Goal: Use online tool/utility: Utilize a website feature to perform a specific function

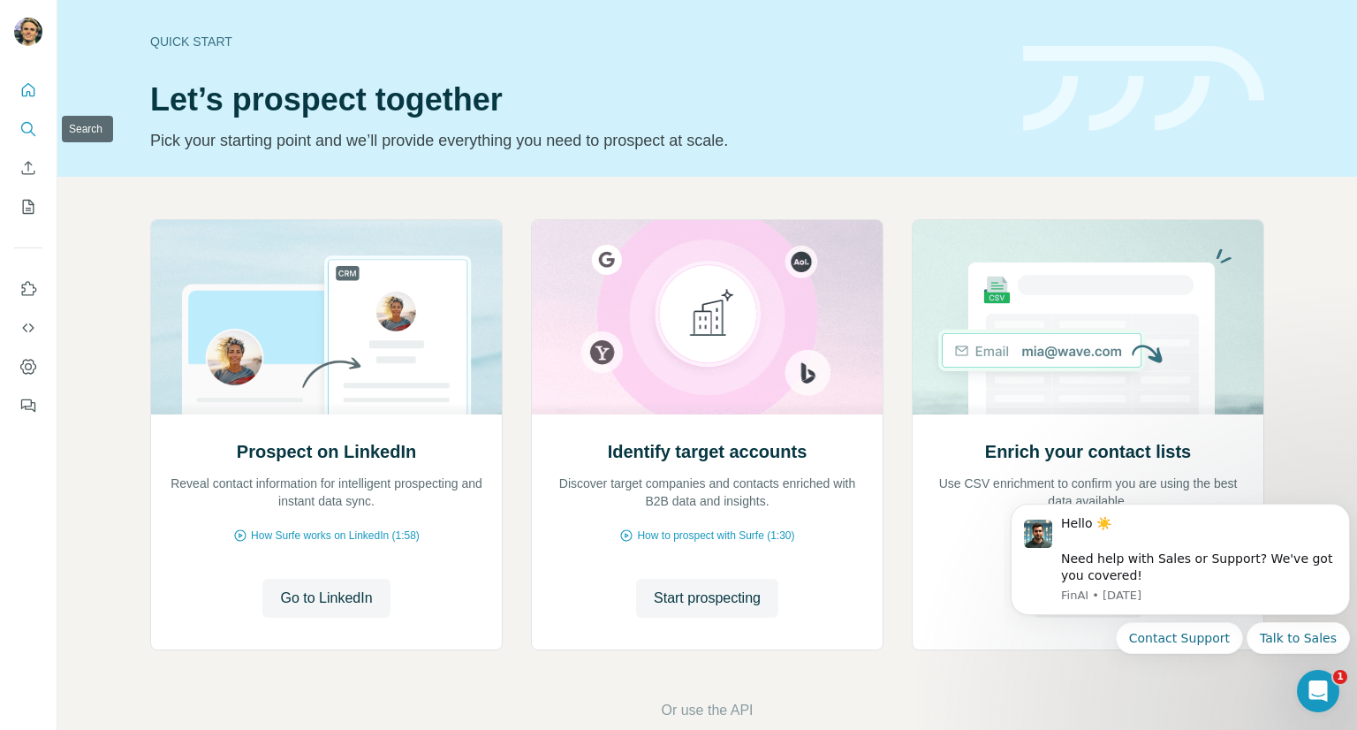
click at [36, 121] on icon "Search" at bounding box center [28, 129] width 18 height 18
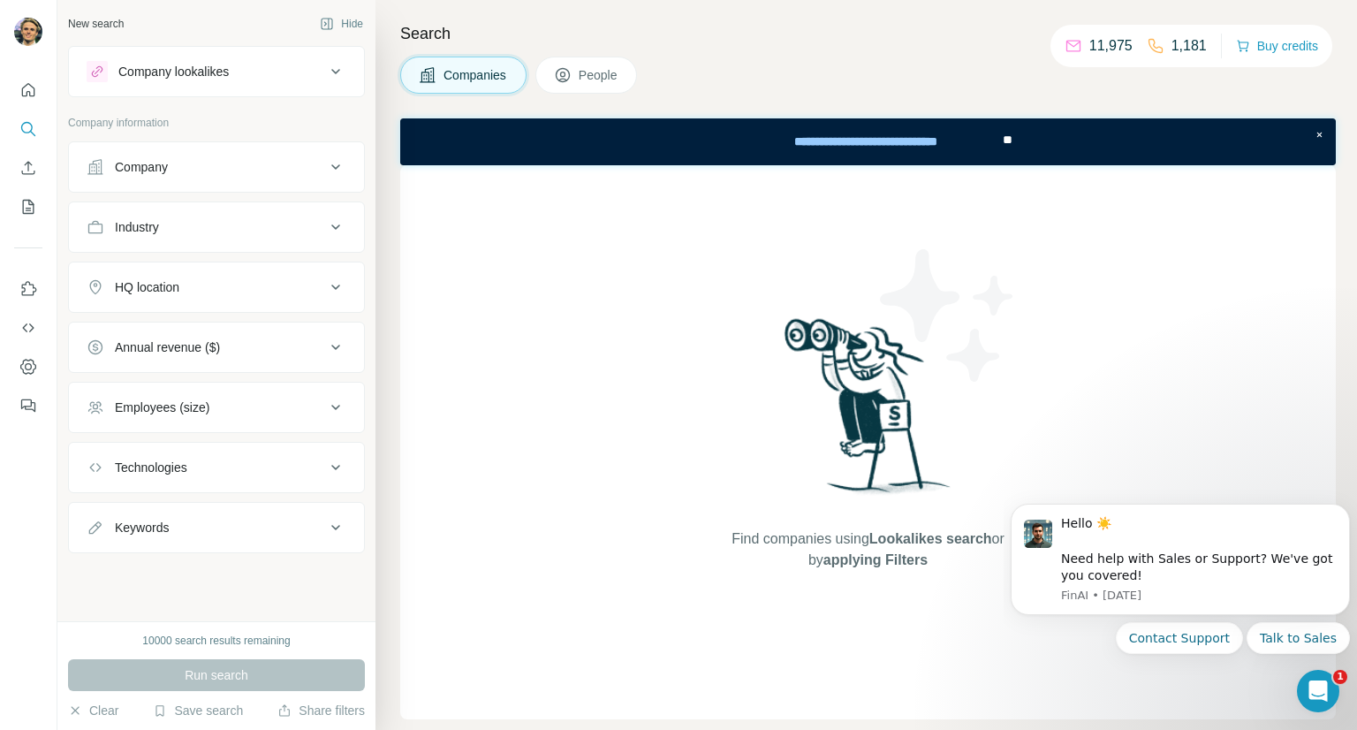
click at [253, 168] on div "Company" at bounding box center [206, 167] width 239 height 18
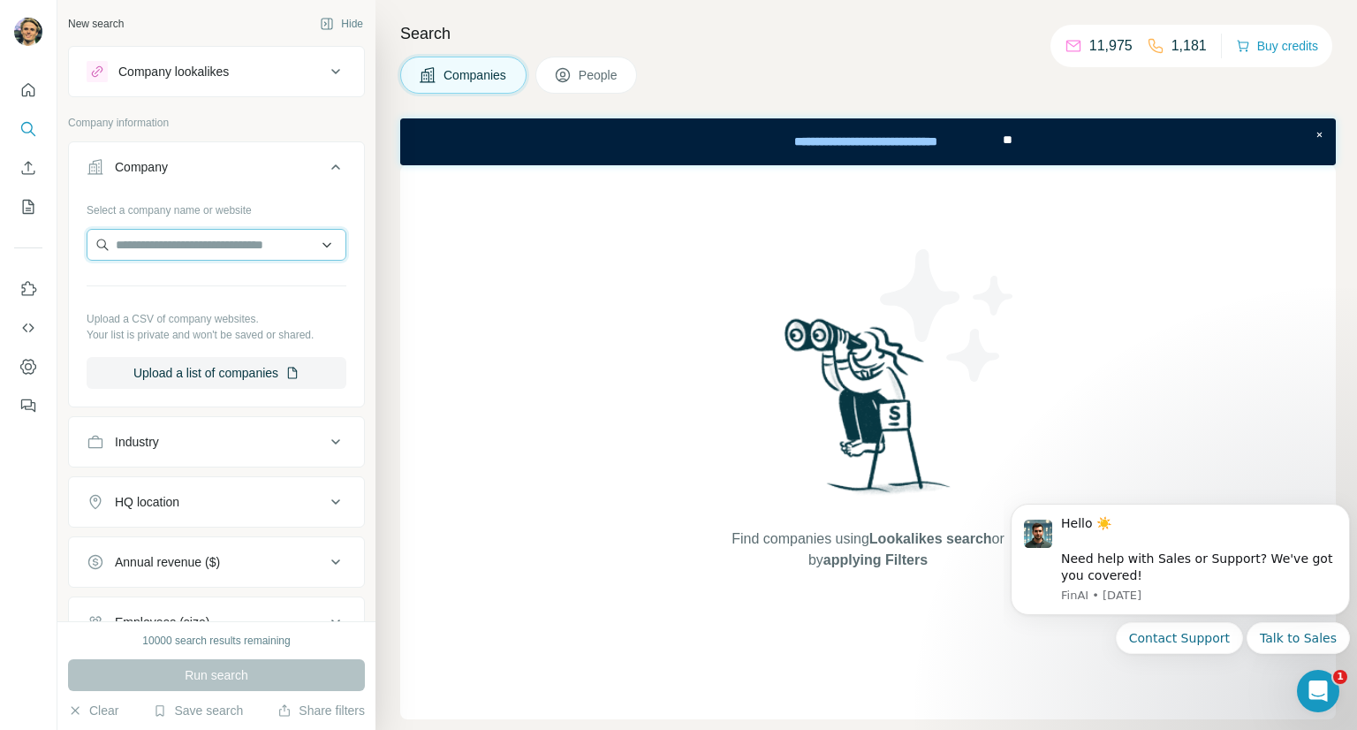
click at [216, 246] on input "text" at bounding box center [217, 245] width 260 height 32
click at [232, 84] on button "Company lookalikes" at bounding box center [216, 71] width 295 height 42
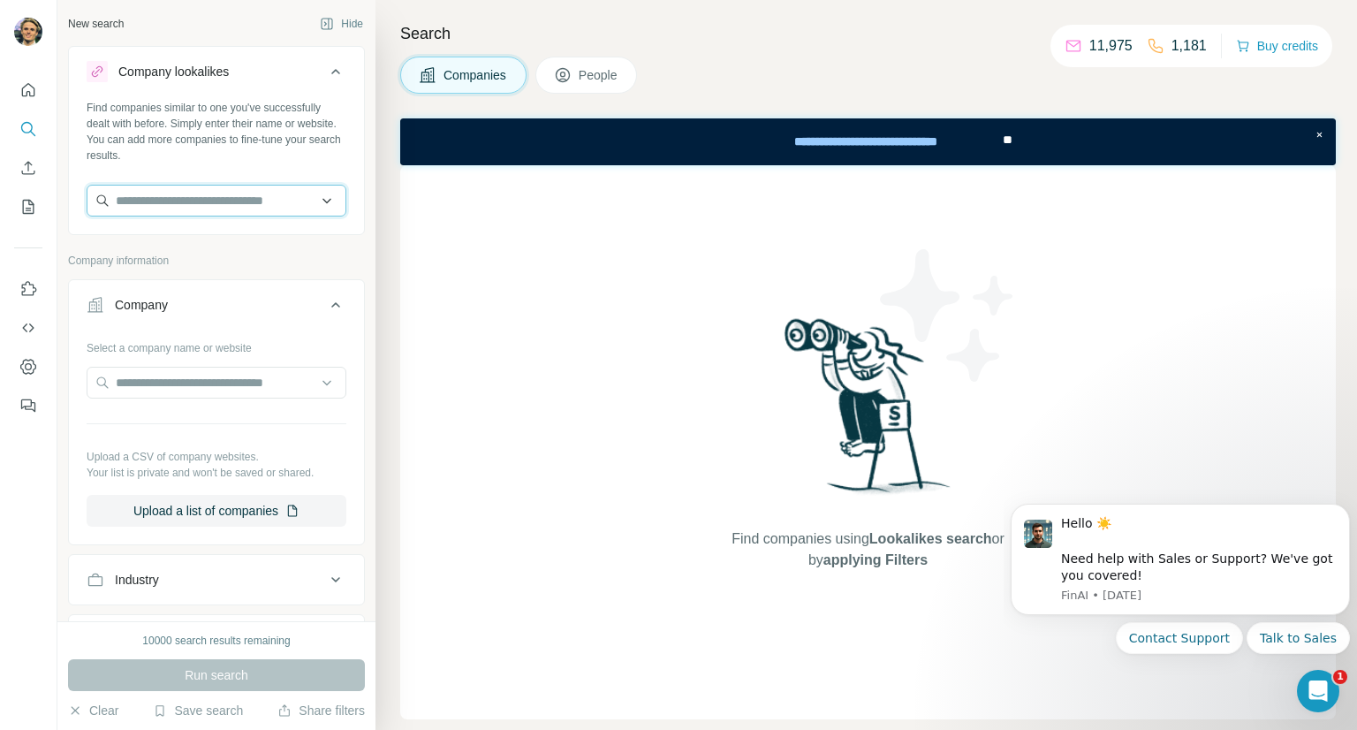
click at [193, 196] on input "text" at bounding box center [217, 201] width 260 height 32
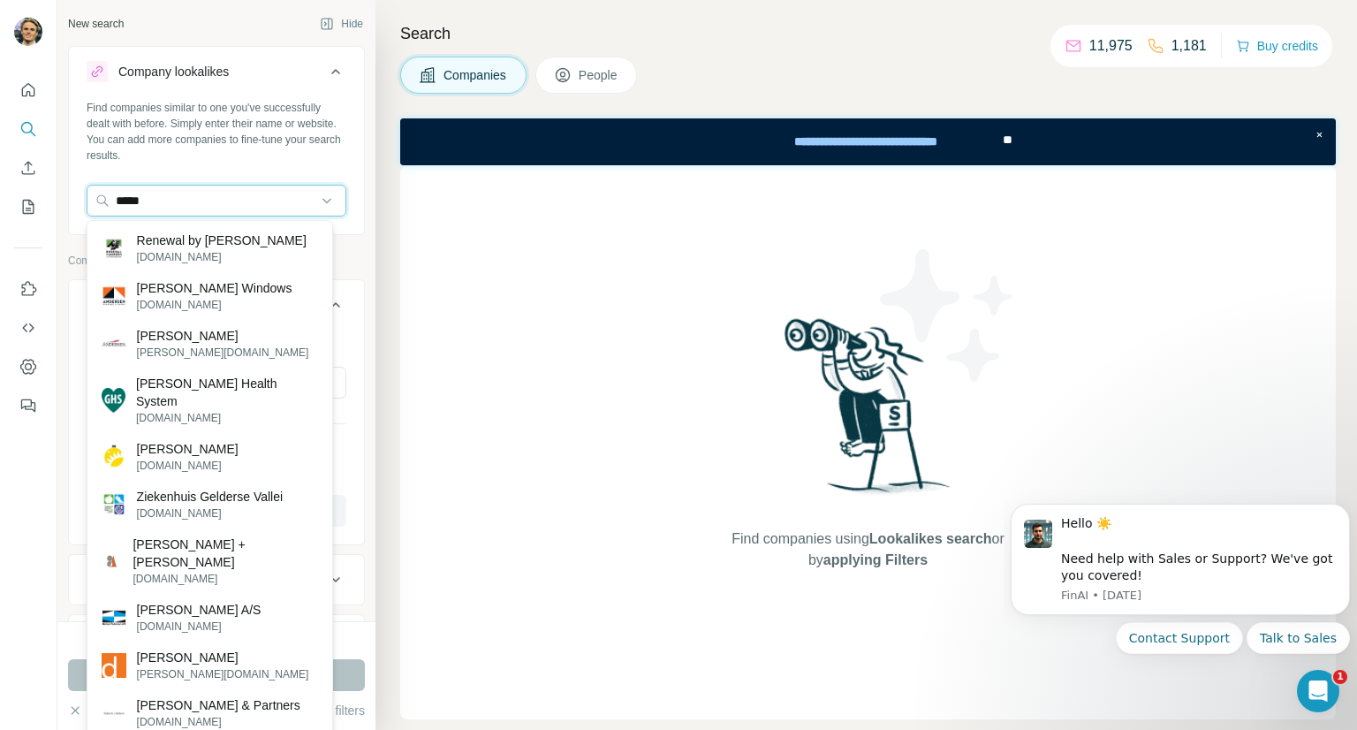
type input "*****"
click at [201, 641] on div "[PERSON_NAME] [PERSON_NAME][DOMAIN_NAME]" at bounding box center [210, 665] width 238 height 48
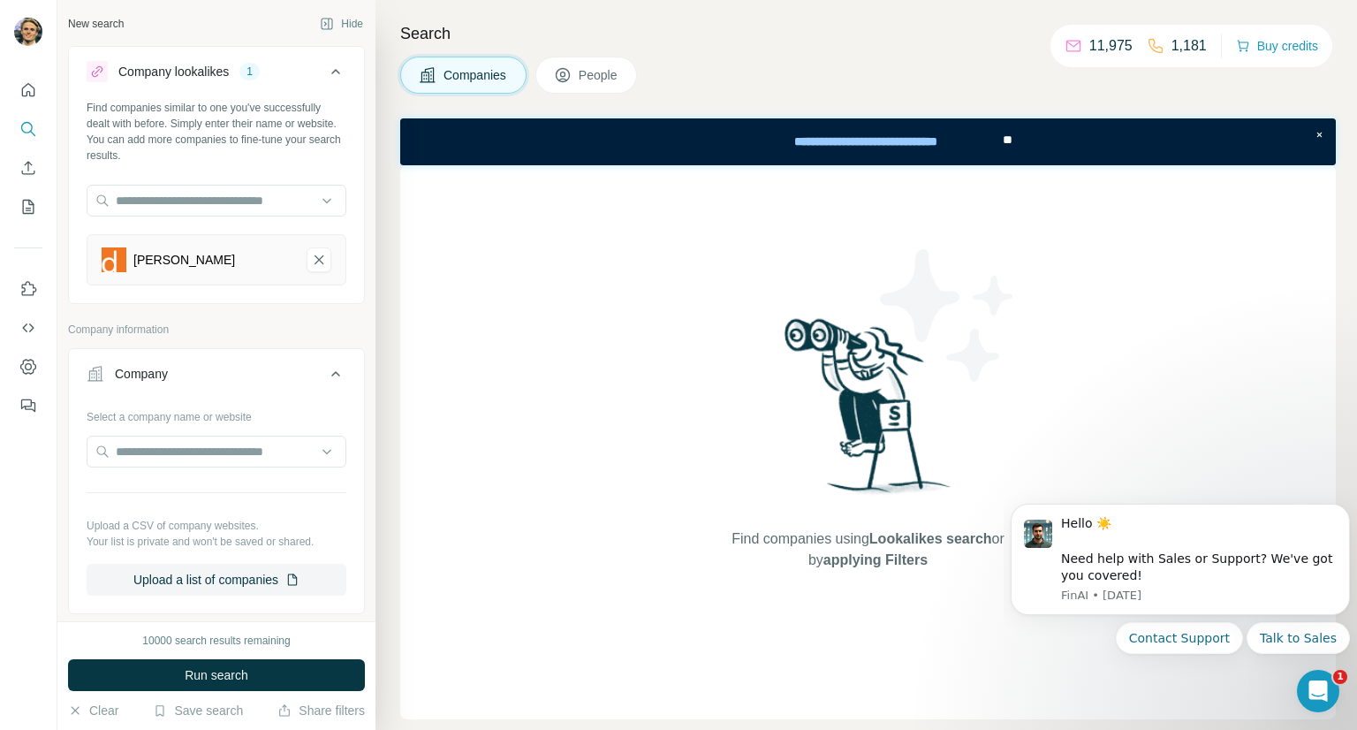
drag, startPoint x: 262, startPoint y: 669, endPoint x: 337, endPoint y: 611, distance: 94.5
click at [262, 669] on button "Run search" at bounding box center [216, 675] width 297 height 32
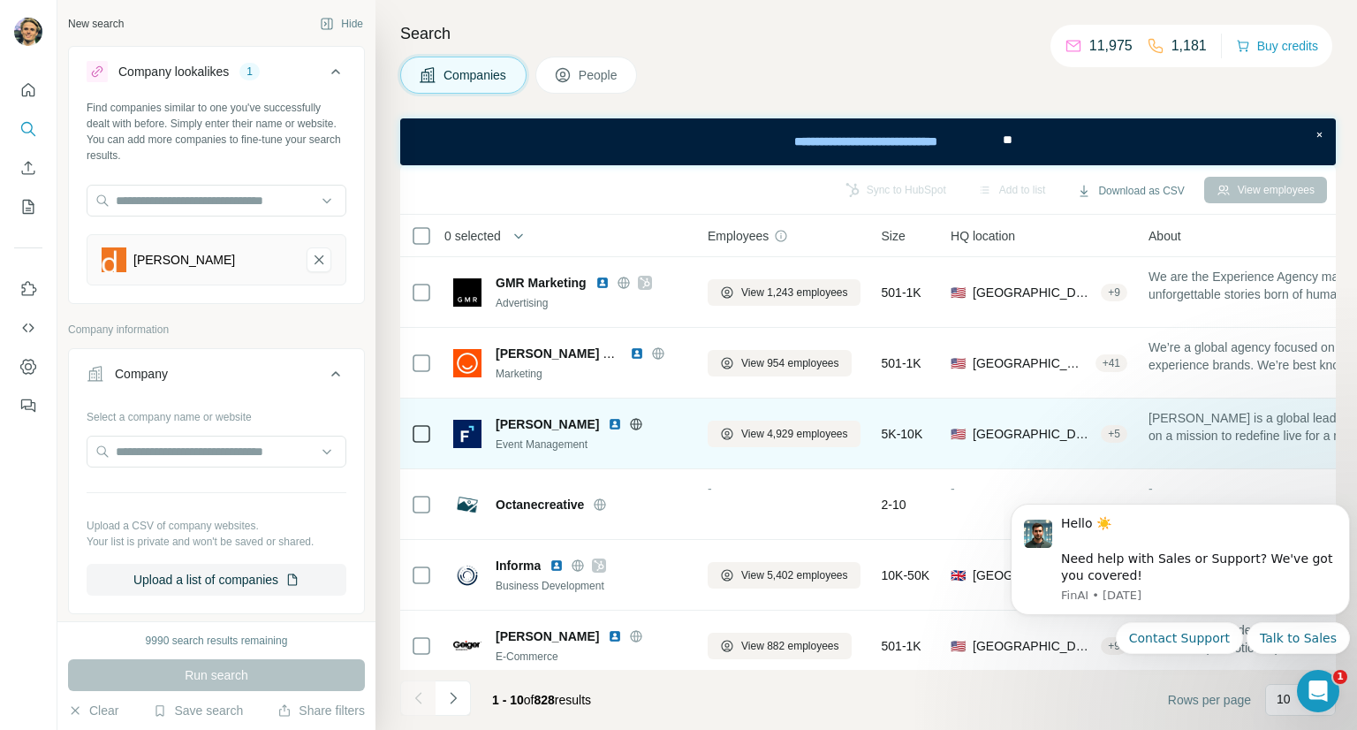
scroll to position [303, 0]
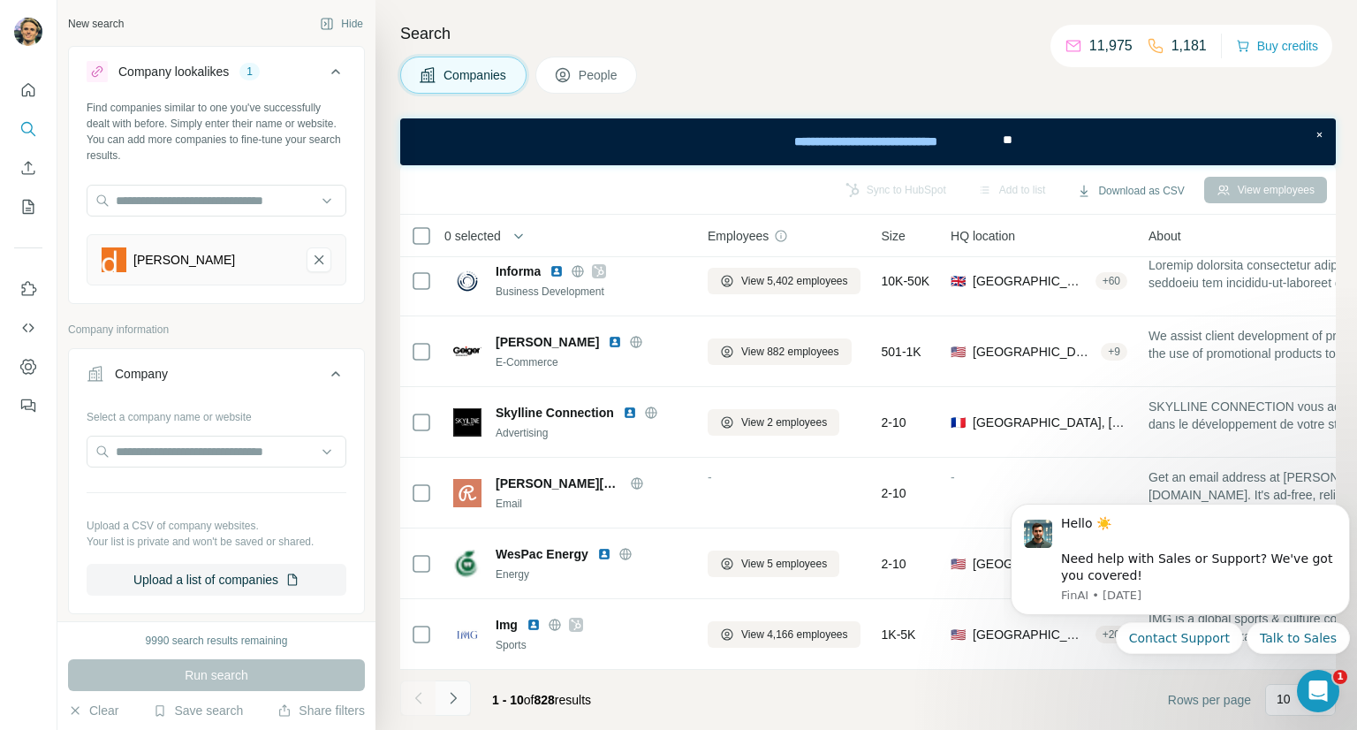
click at [448, 691] on icon "Navigate to next page" at bounding box center [453, 698] width 18 height 18
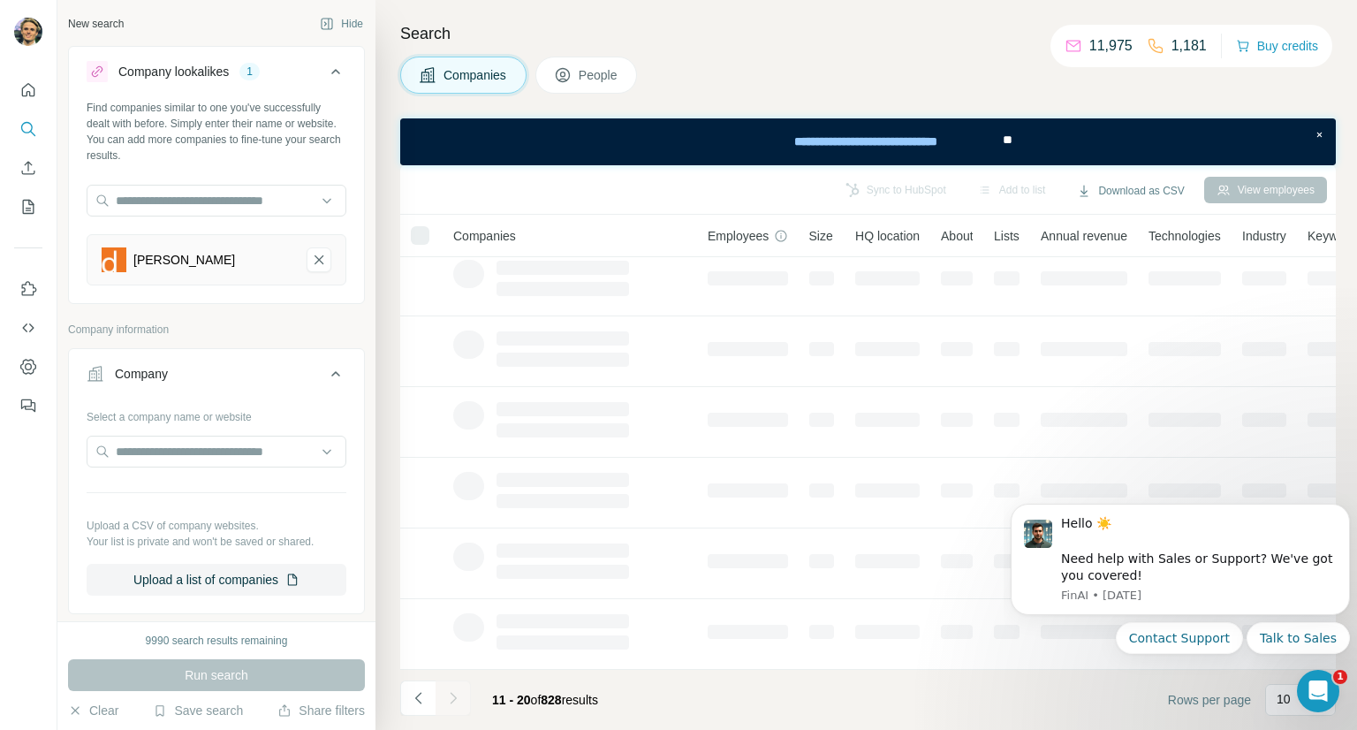
click at [453, 694] on div at bounding box center [453, 697] width 35 height 35
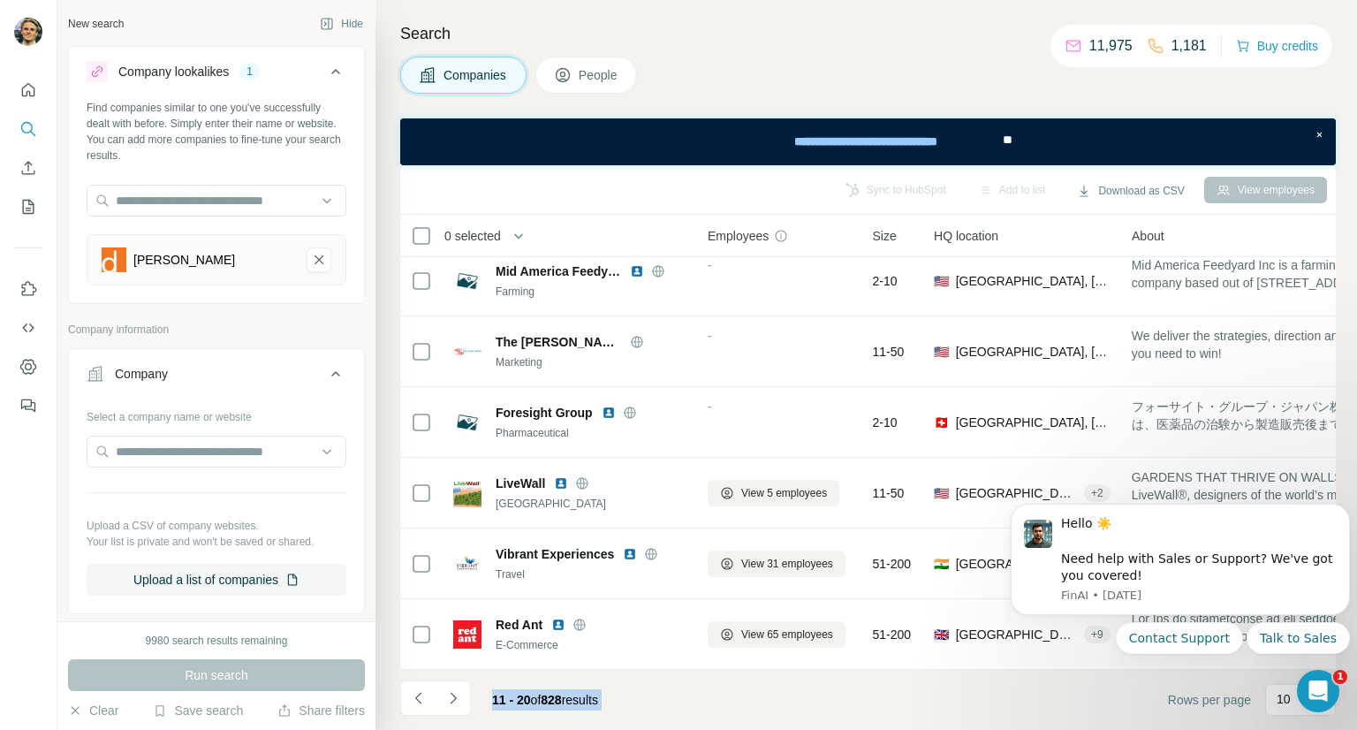
click at [612, 681] on div "11 - 20 of 828 results" at bounding box center [545, 699] width 134 height 39
click at [442, 714] on button "Navigate to next page" at bounding box center [453, 697] width 35 height 35
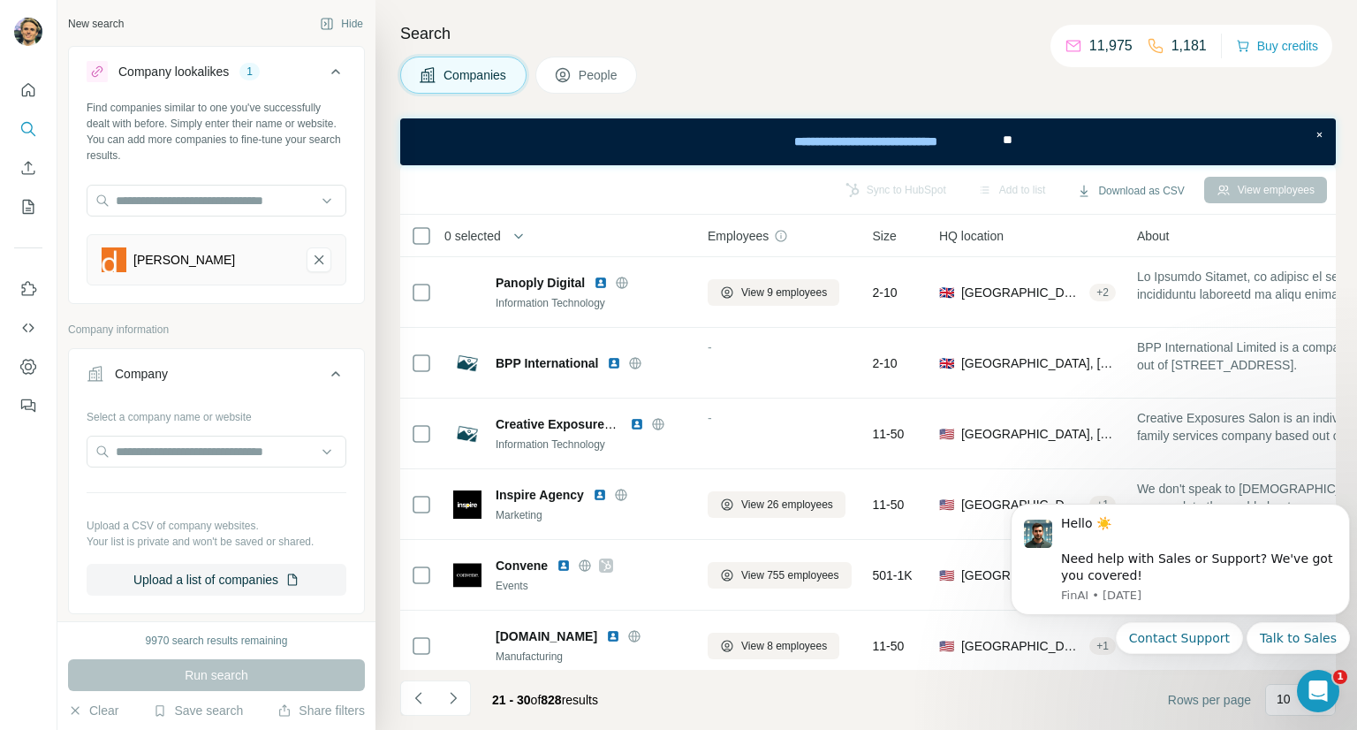
scroll to position [353, 0]
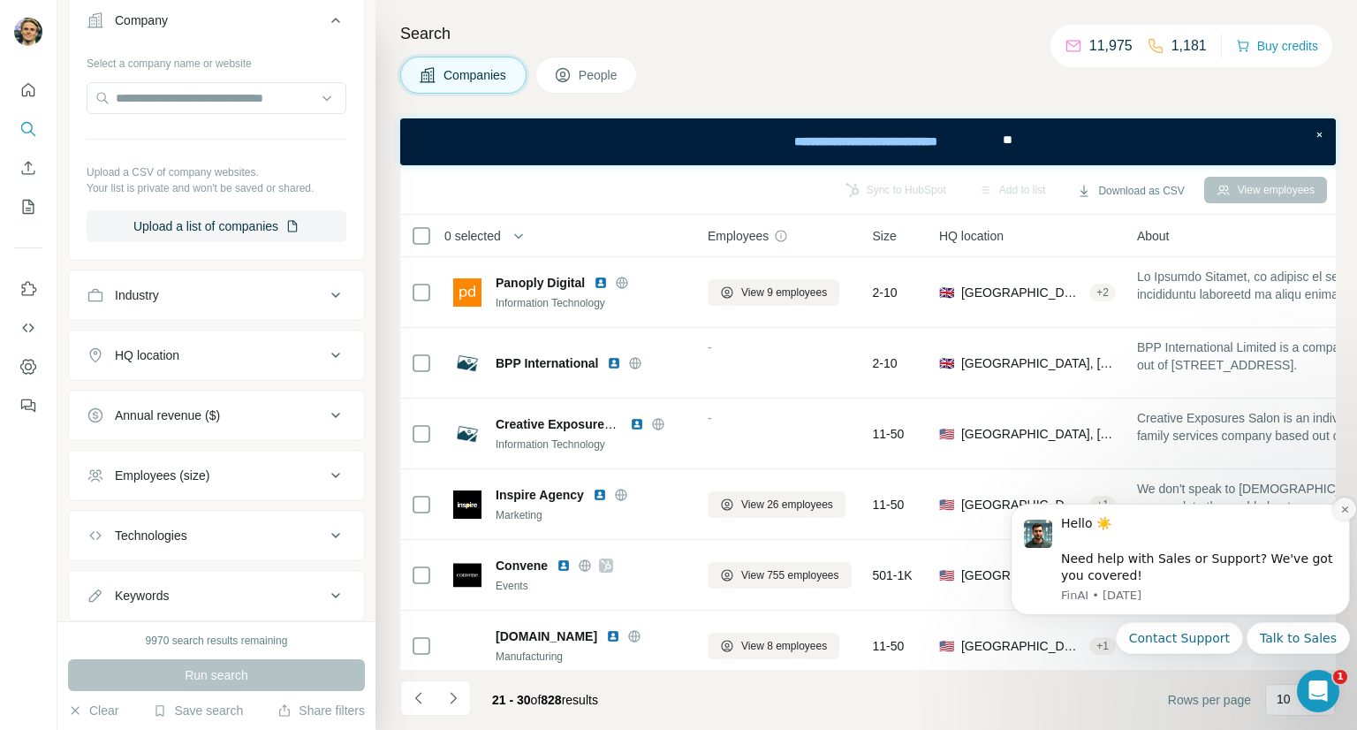
click at [1338, 512] on button "Dismiss notification" at bounding box center [1344, 508] width 23 height 23
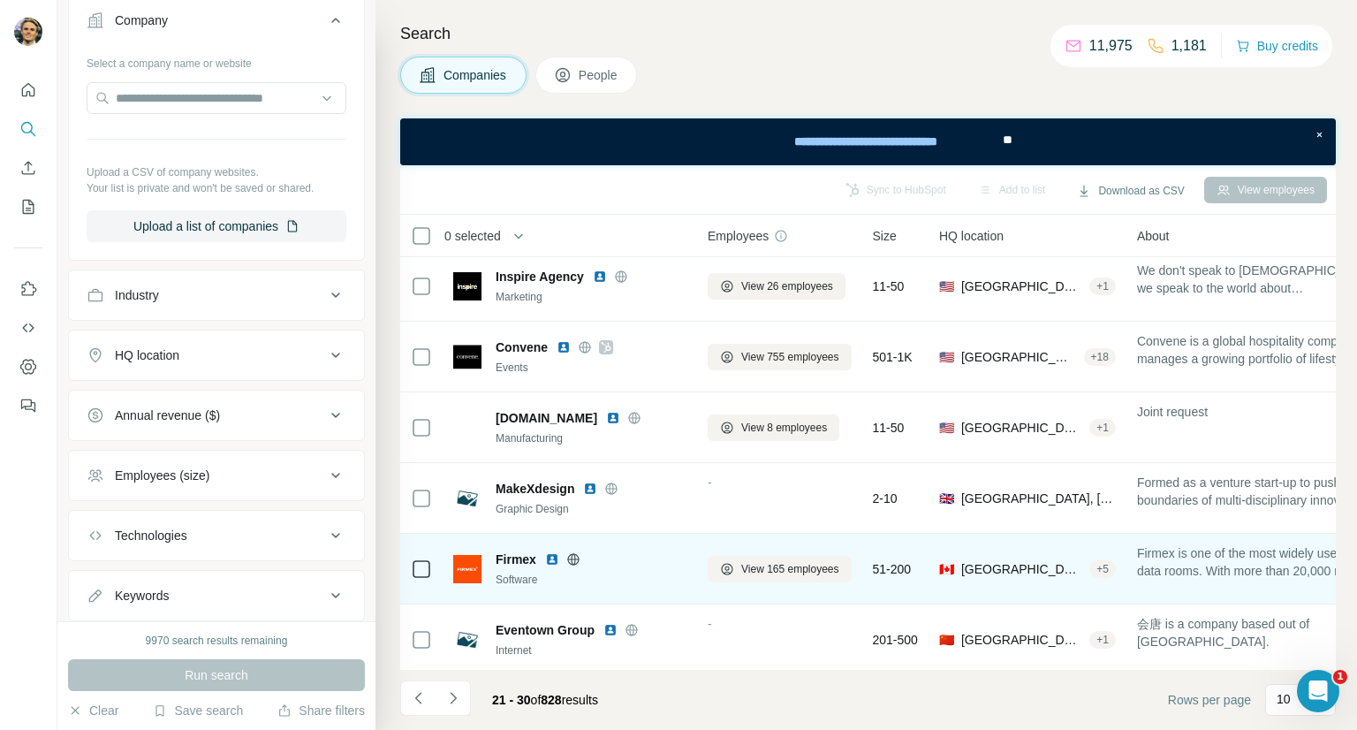
scroll to position [303, 0]
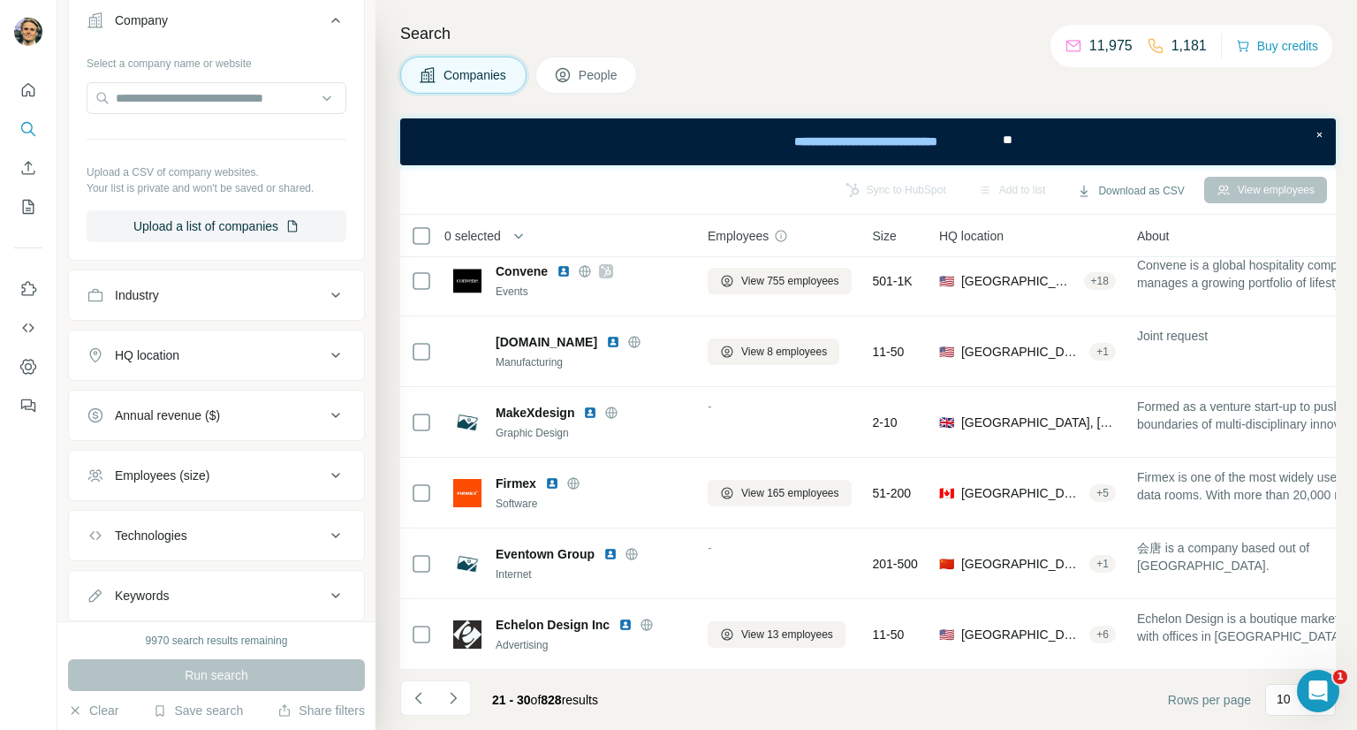
drag, startPoint x: 463, startPoint y: 694, endPoint x: 464, endPoint y: 683, distance: 11.5
click at [463, 694] on button "Navigate to next page" at bounding box center [453, 697] width 35 height 35
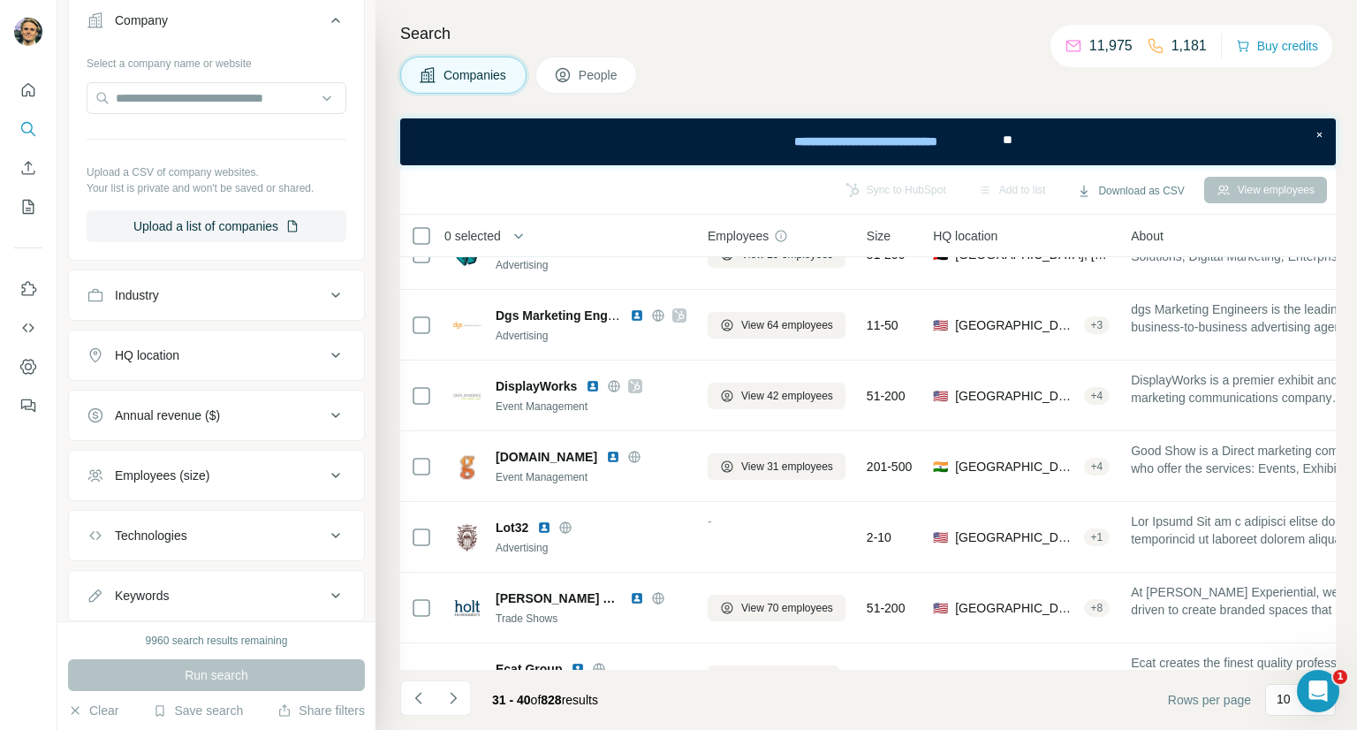
scroll to position [0, 0]
